Goal: Check status: Check status

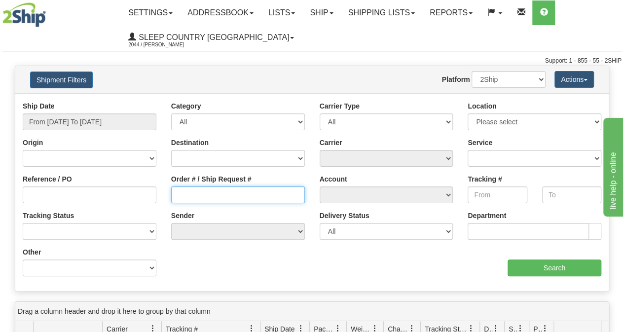
click at [250, 194] on input "Order # / Ship Request #" at bounding box center [238, 194] width 134 height 17
paste input "9000I151244"
type input "9000I151244"
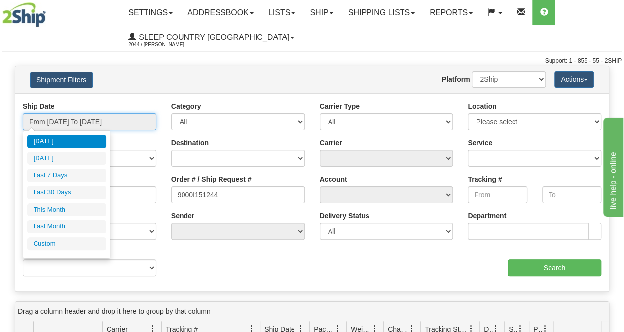
click at [113, 119] on input "From [DATE] To [DATE]" at bounding box center [90, 121] width 134 height 17
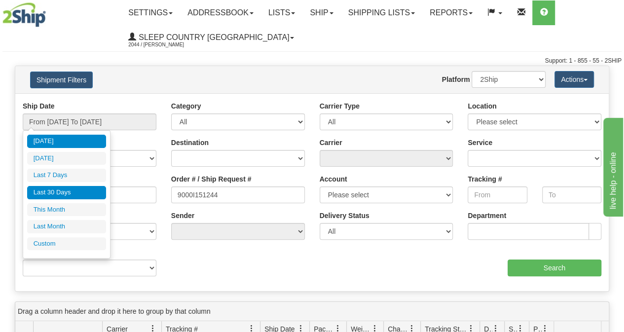
click at [75, 195] on li "Last 30 Days" at bounding box center [66, 192] width 79 height 13
type input "From [DATE] To [DATE]"
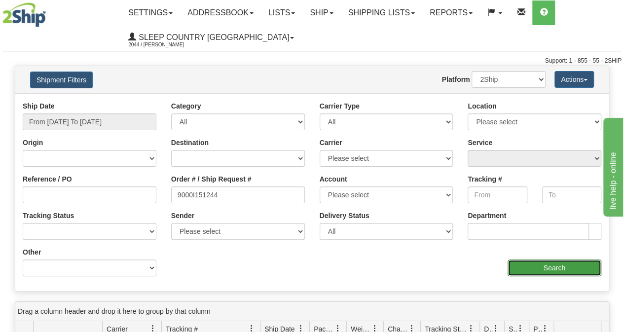
click at [542, 273] on input "Search" at bounding box center [554, 267] width 94 height 17
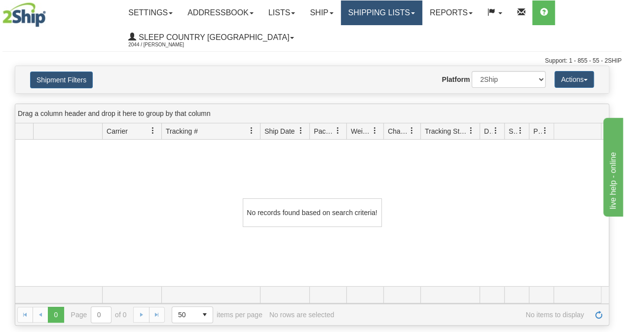
click at [387, 9] on link "Shipping lists" at bounding box center [381, 12] width 81 height 25
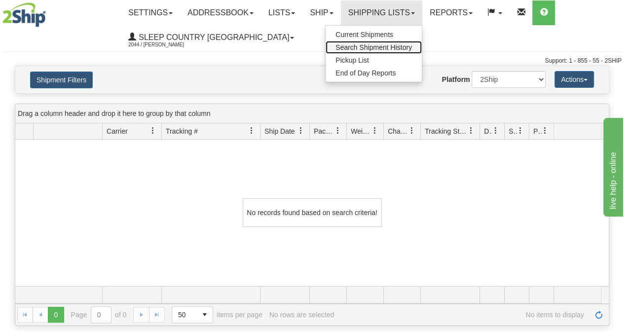
click at [385, 49] on span "Search Shipment History" at bounding box center [373, 47] width 76 height 8
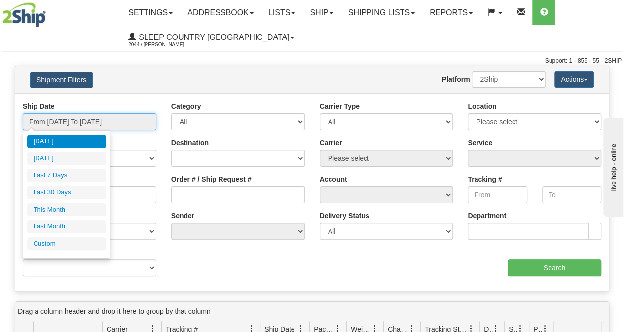
click at [97, 118] on input "From [DATE] To [DATE]" at bounding box center [90, 121] width 134 height 17
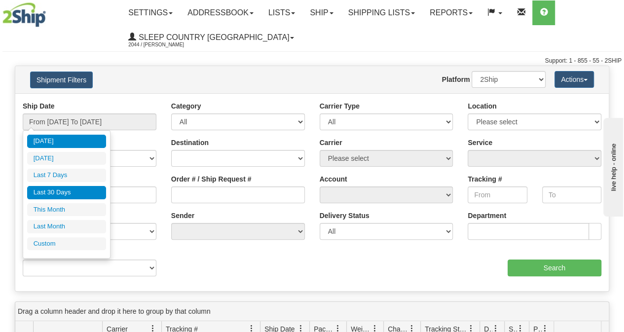
click at [69, 186] on li "Last 30 Days" at bounding box center [66, 192] width 79 height 13
type input "From [DATE] To [DATE]"
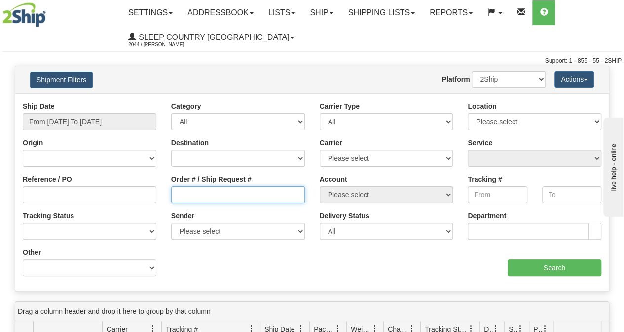
click at [180, 197] on input "Order # / Ship Request #" at bounding box center [238, 194] width 134 height 17
paste input "9000I151244"
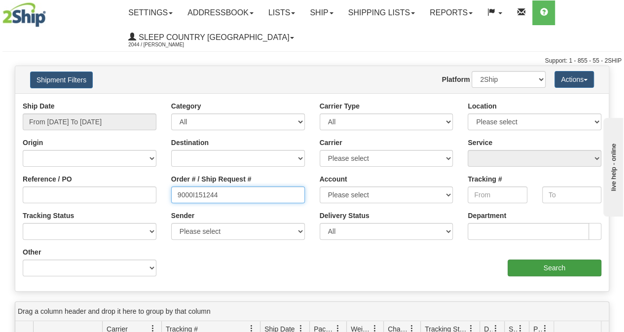
type input "9000I151244"
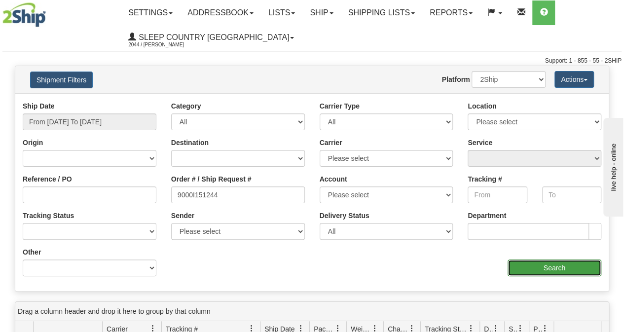
click at [552, 272] on input "Search" at bounding box center [554, 267] width 94 height 17
